Goal: Task Accomplishment & Management: Manage account settings

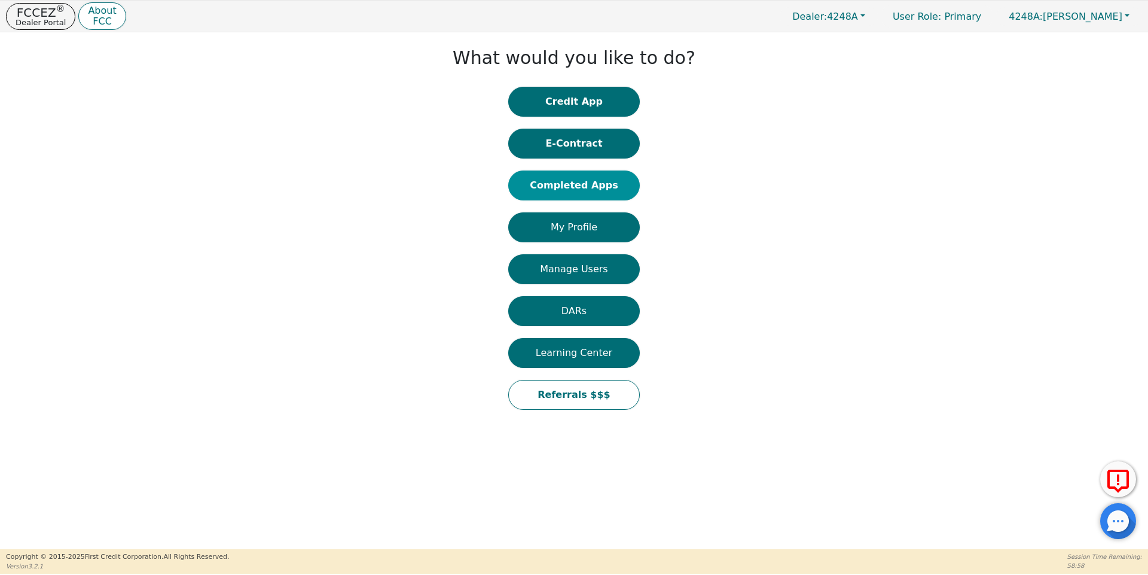
click at [569, 182] on button "Completed Apps" at bounding box center [574, 185] width 132 height 30
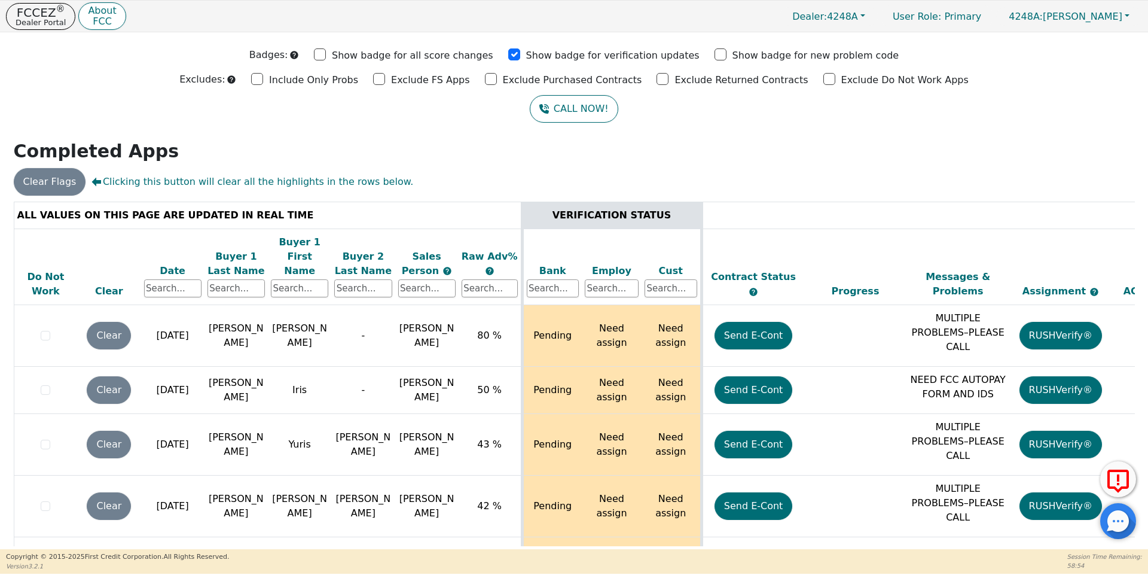
scroll to position [72, 0]
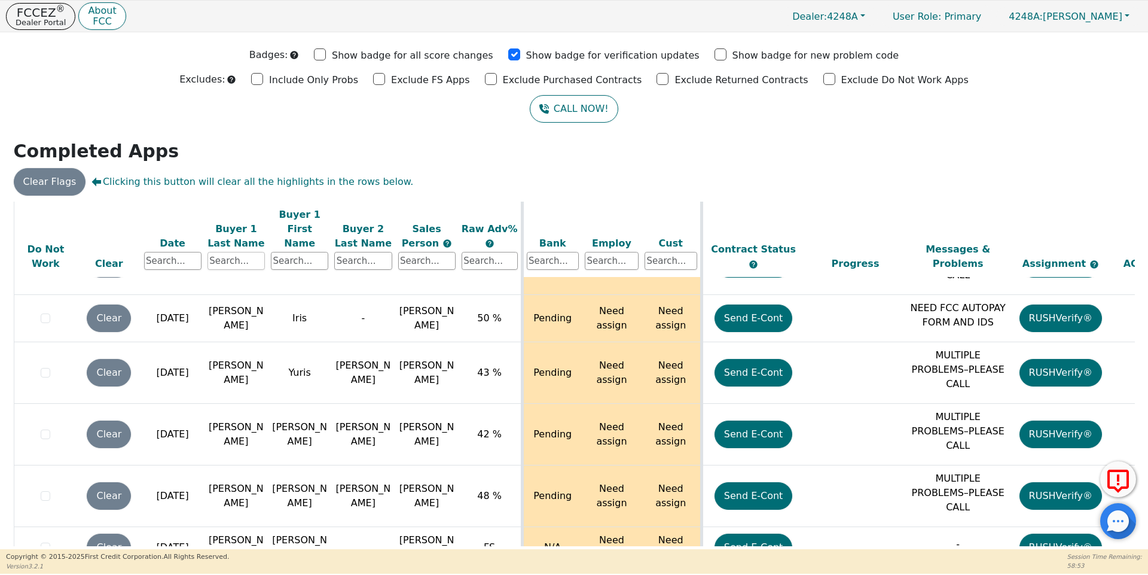
click at [221, 252] on input "text" at bounding box center [236, 261] width 57 height 18
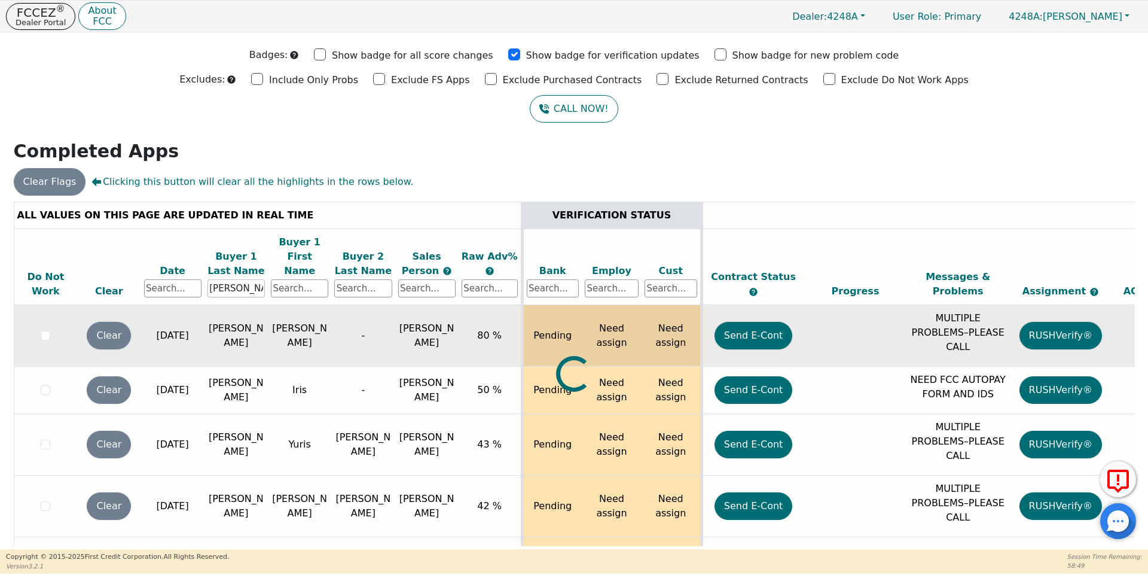
scroll to position [0, 0]
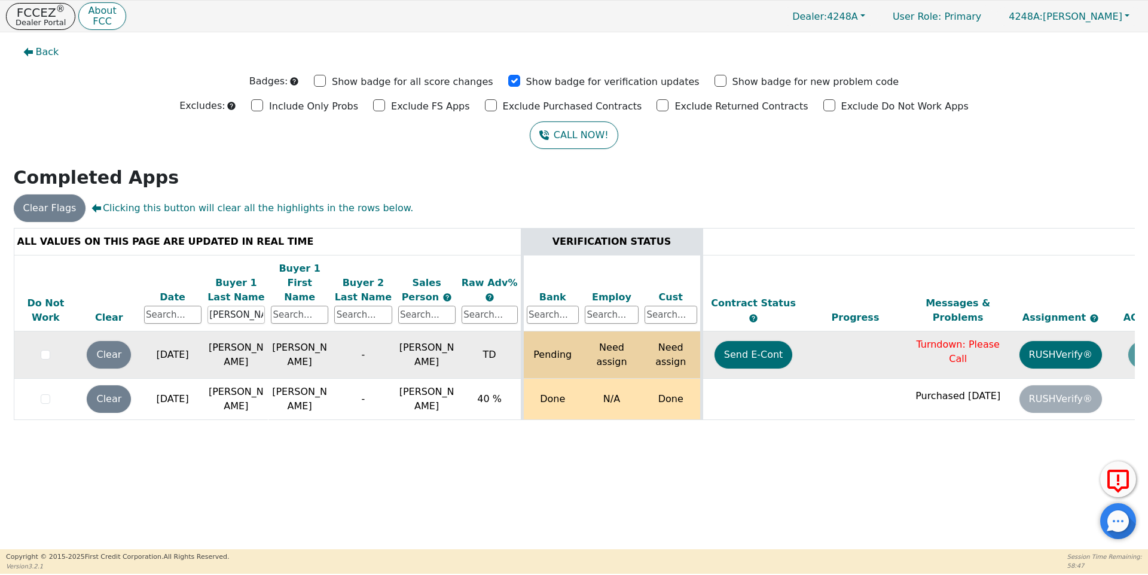
type input "padilla"
click at [1072, 22] on button "4248A: Ivonne Madrid" at bounding box center [1069, 16] width 146 height 19
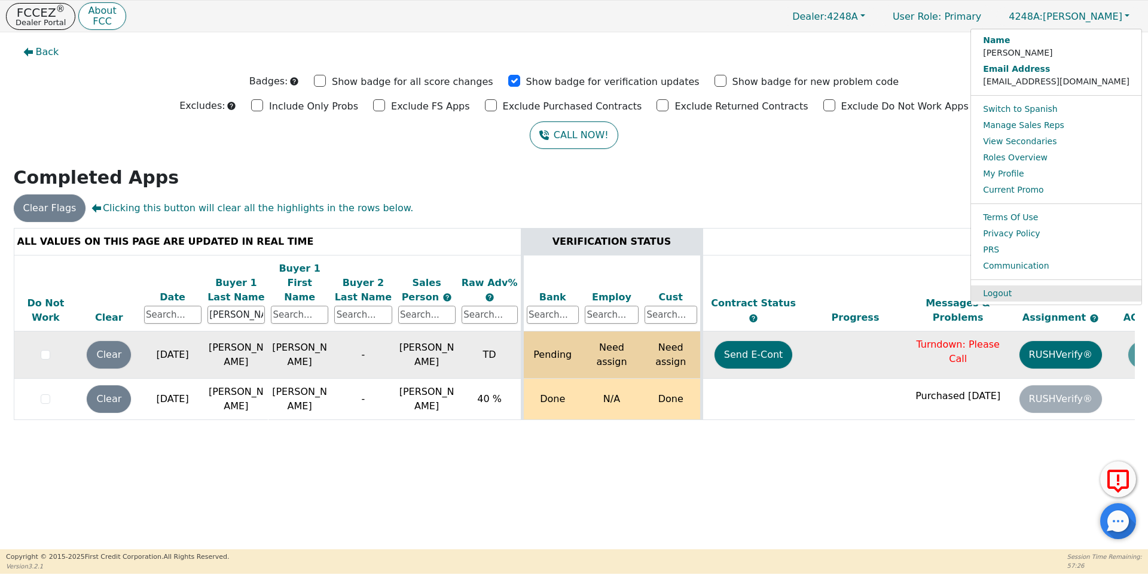
click at [1072, 287] on link "Logout" at bounding box center [1056, 293] width 170 height 16
